Goal: Task Accomplishment & Management: Manage account settings

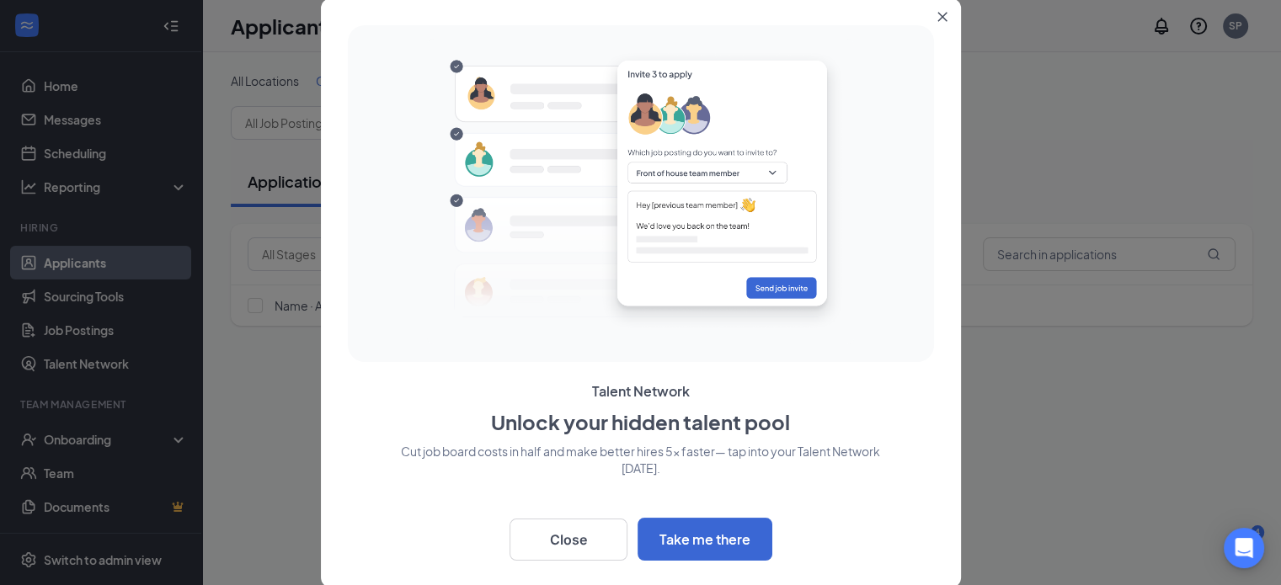
click at [940, 13] on icon "Close" at bounding box center [941, 16] width 9 height 9
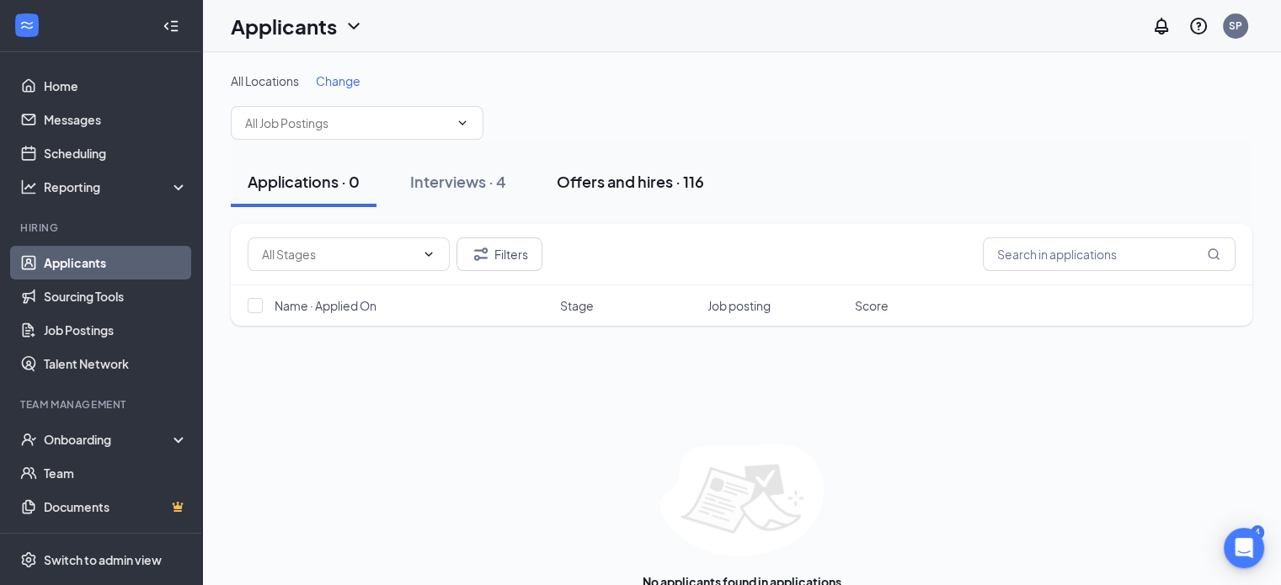
click at [637, 184] on div "Offers and hires · 116" at bounding box center [630, 181] width 147 height 21
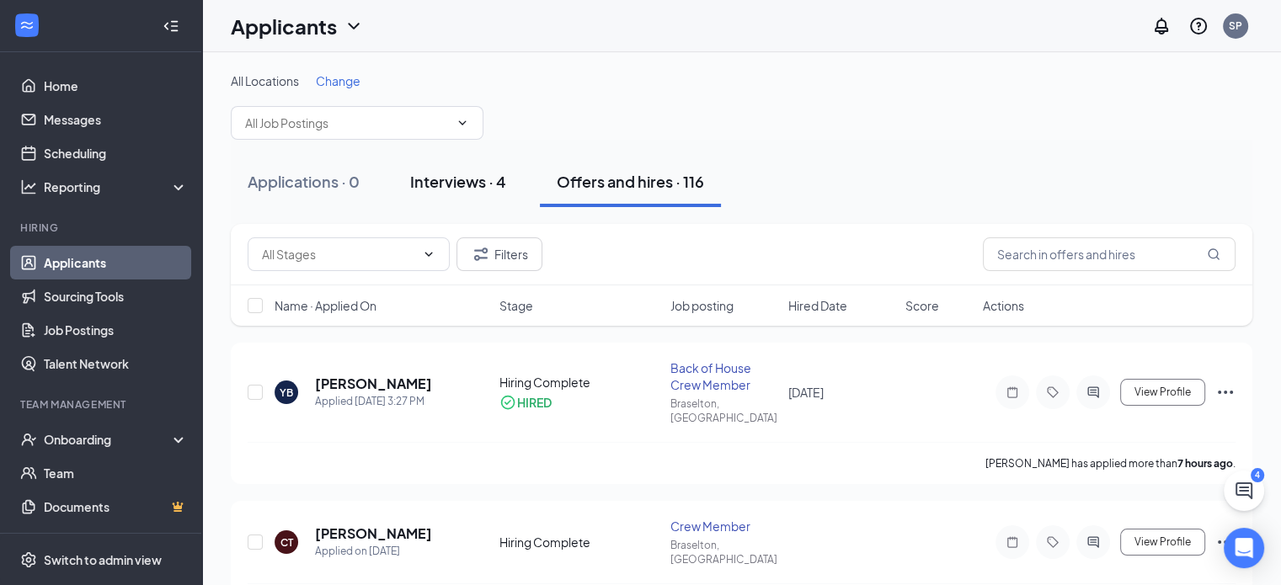
click at [489, 187] on div "Interviews · 4" at bounding box center [458, 181] width 96 height 21
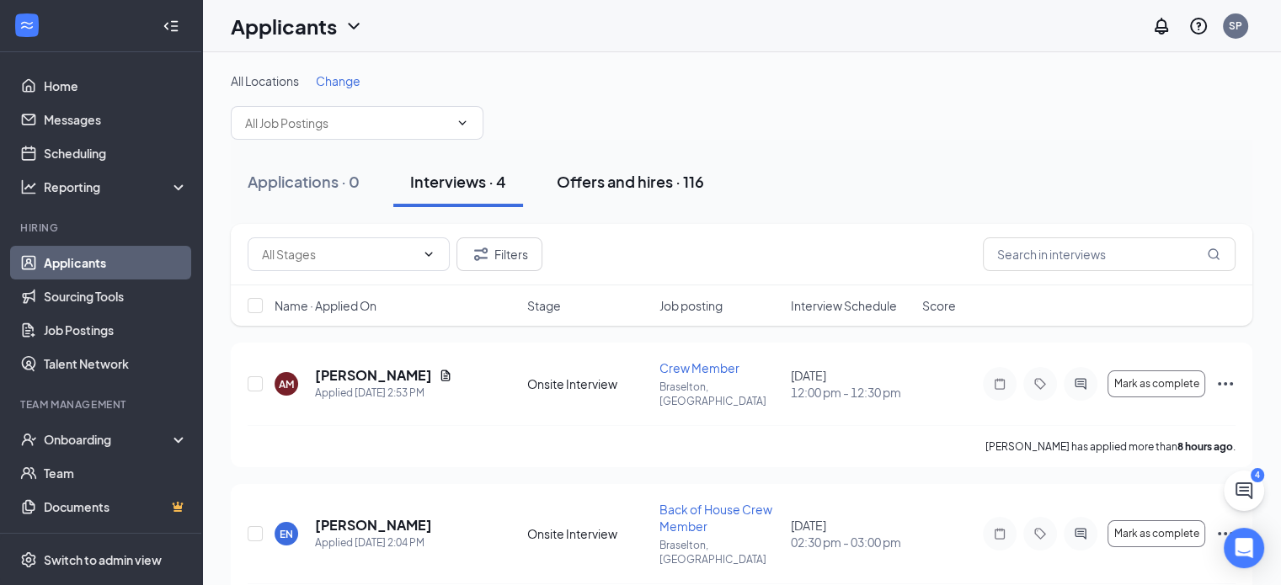
click at [633, 184] on div "Offers and hires · 116" at bounding box center [630, 181] width 147 height 21
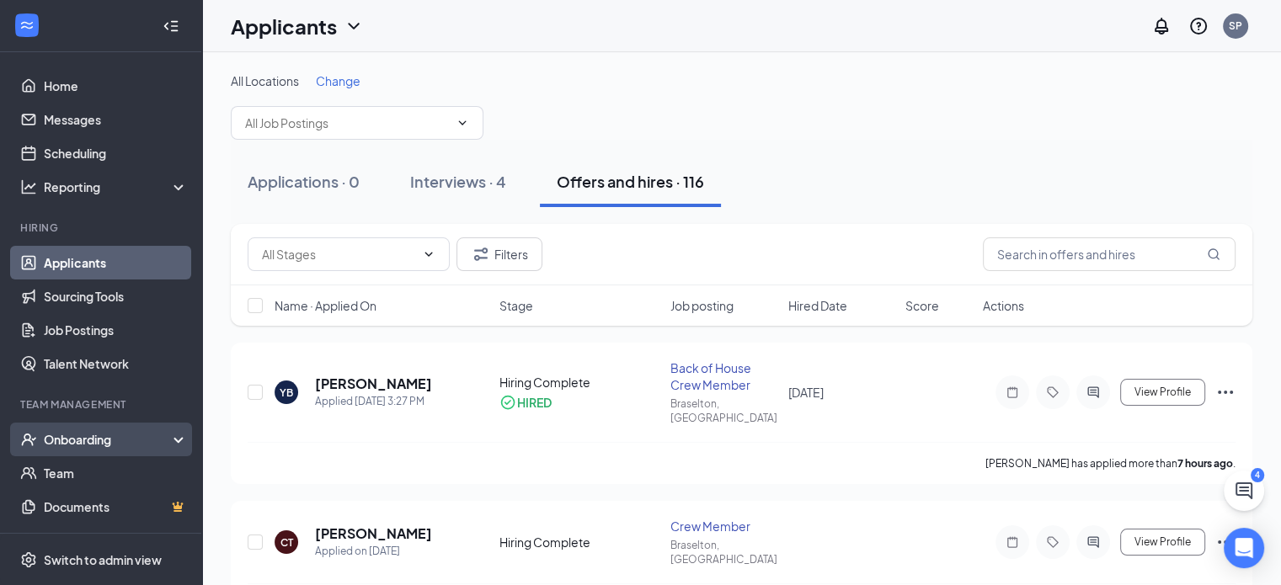
click at [101, 432] on div "Onboarding" at bounding box center [109, 439] width 130 height 17
click at [74, 473] on link "Overview" at bounding box center [116, 474] width 144 height 34
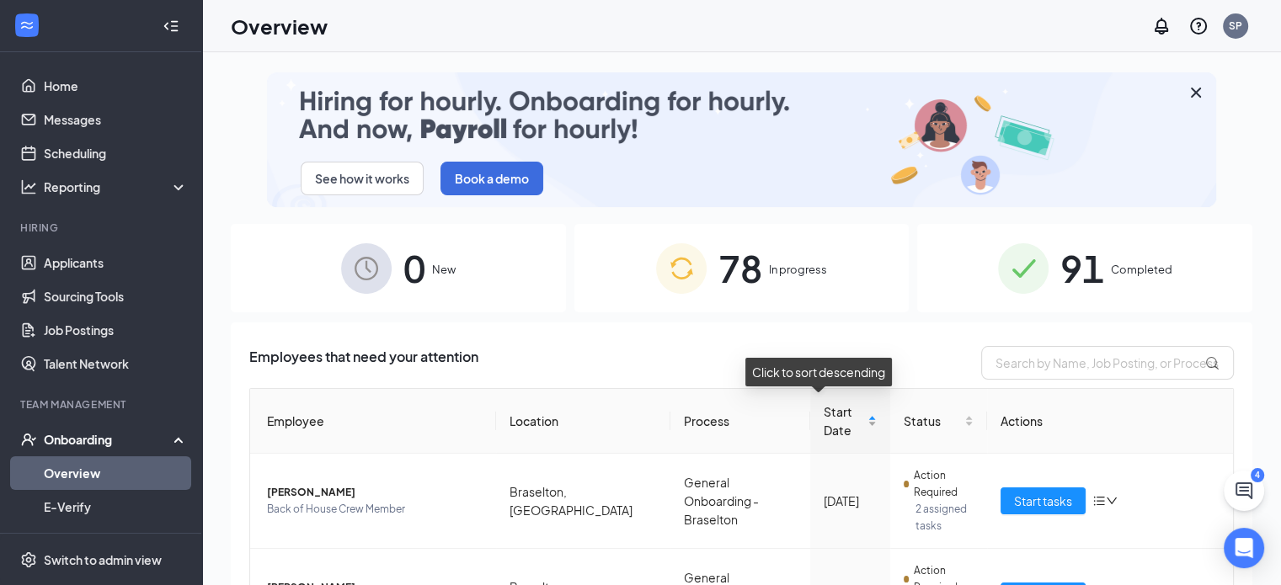
click at [848, 422] on div "Start Date" at bounding box center [850, 421] width 53 height 37
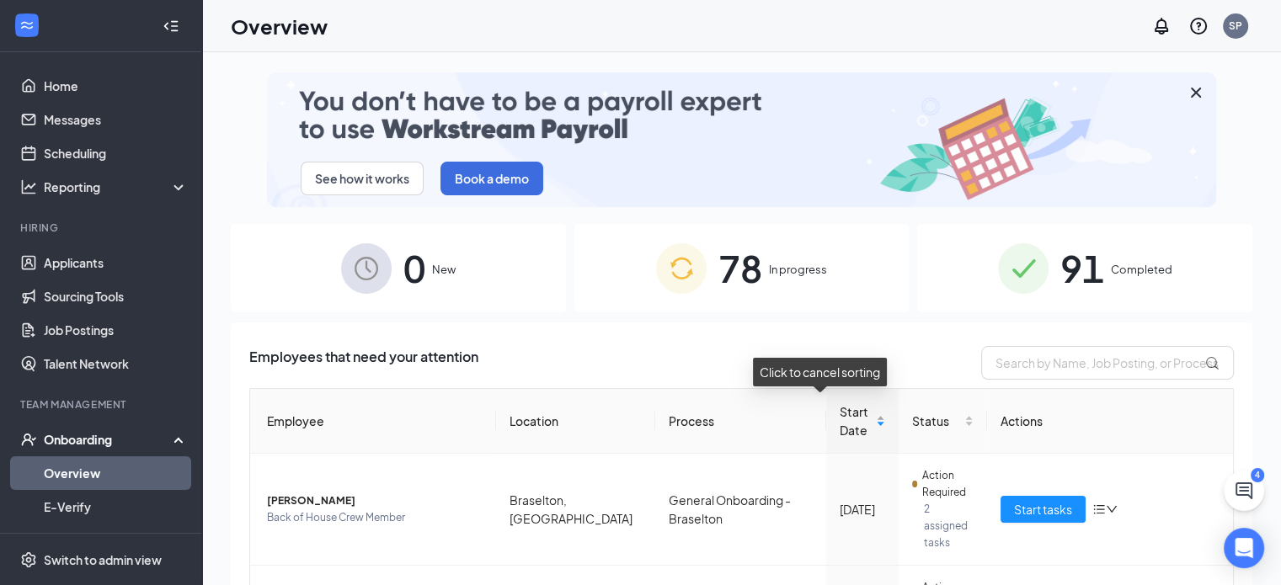
click at [850, 417] on div "Start Date" at bounding box center [863, 421] width 46 height 37
click at [1140, 276] on span "Completed" at bounding box center [1141, 269] width 61 height 17
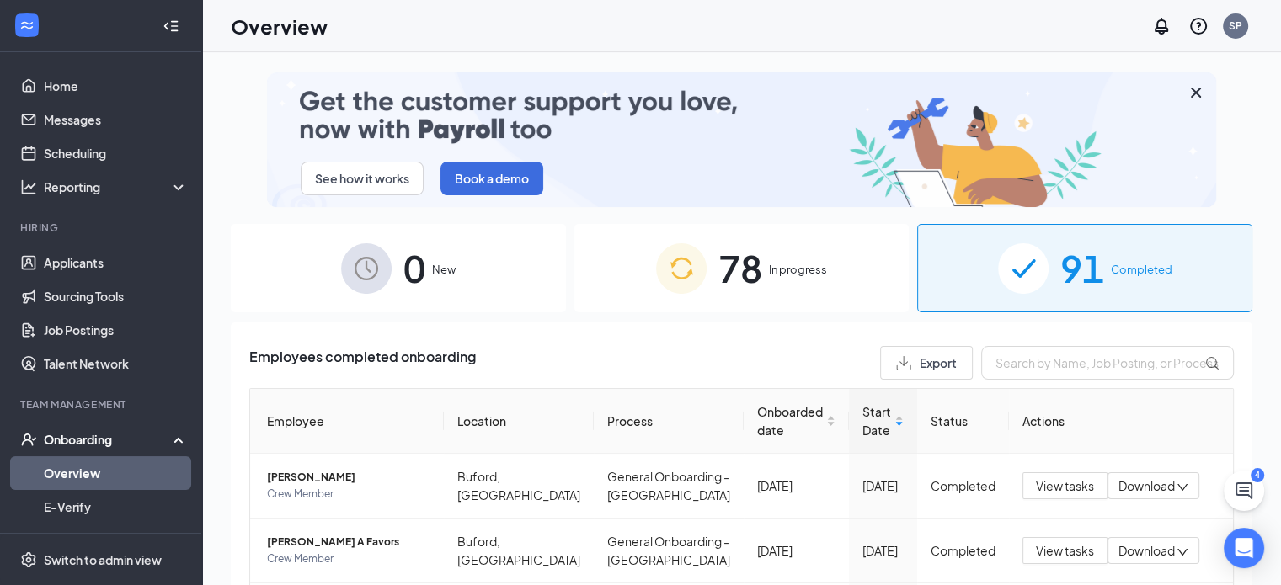
click at [769, 264] on span "In progress" at bounding box center [798, 269] width 58 height 17
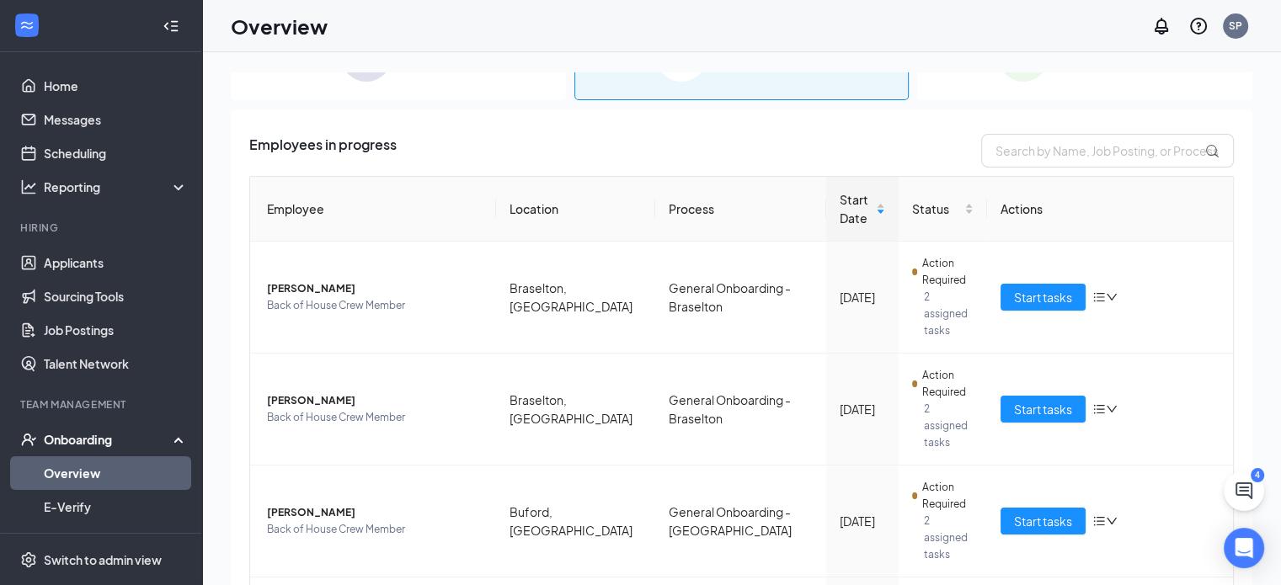
scroll to position [213, 0]
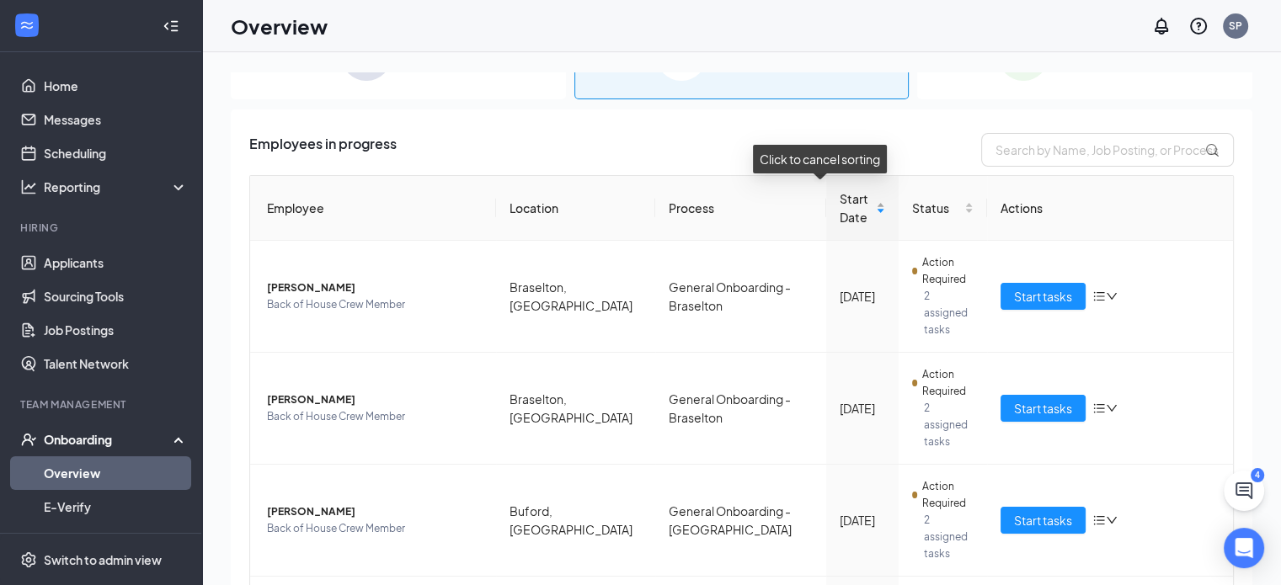
click at [849, 200] on div "Start Date" at bounding box center [863, 208] width 46 height 37
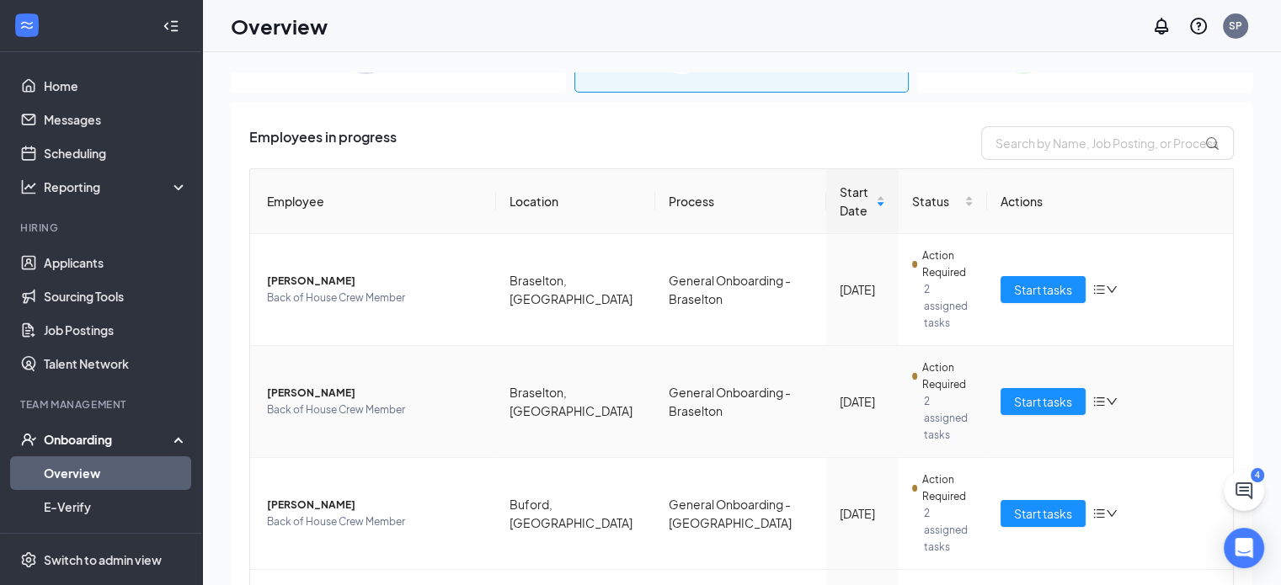
scroll to position [0, 0]
